Goal: Navigation & Orientation: Find specific page/section

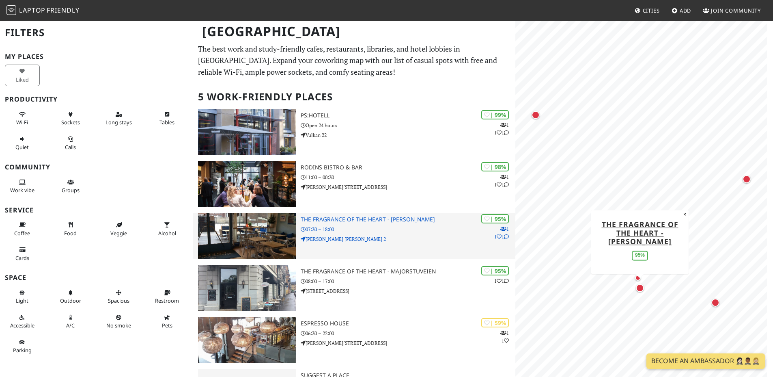
click at [341, 220] on h3 "The Fragrance of the Heart - [PERSON_NAME]" at bounding box center [408, 219] width 215 height 7
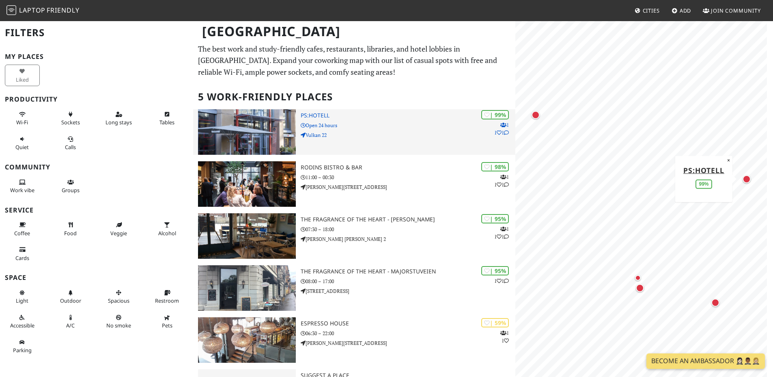
click at [359, 136] on p "Vulkan 22" at bounding box center [408, 135] width 215 height 8
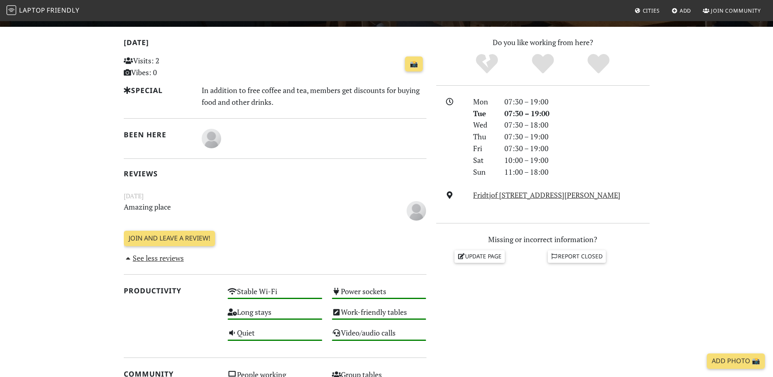
scroll to position [164, 0]
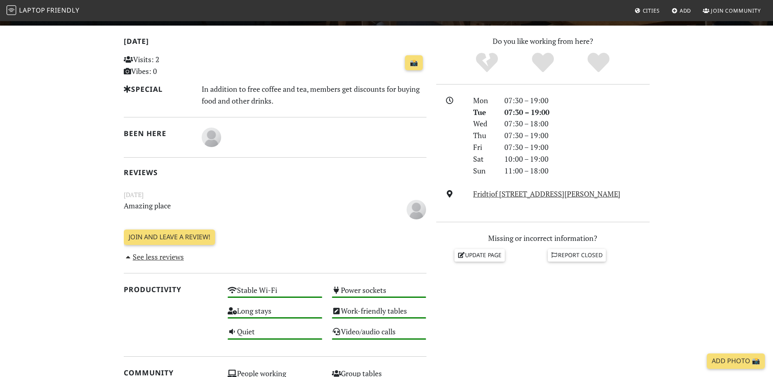
drag, startPoint x: 476, startPoint y: 295, endPoint x: 471, endPoint y: 295, distance: 5.3
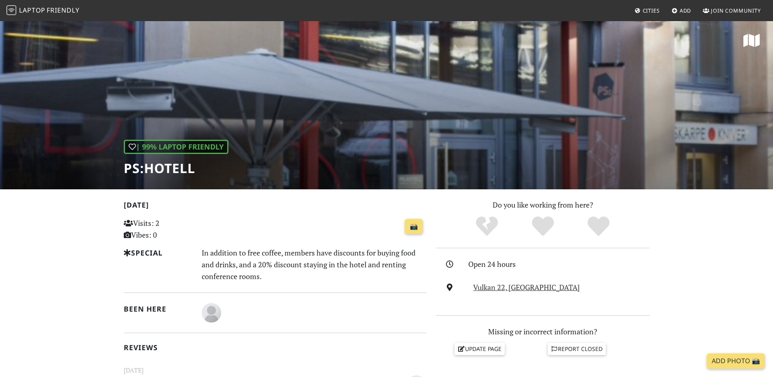
click at [360, 216] on div "📸" at bounding box center [327, 227] width 198 height 22
